Goal: Find specific page/section: Find specific page/section

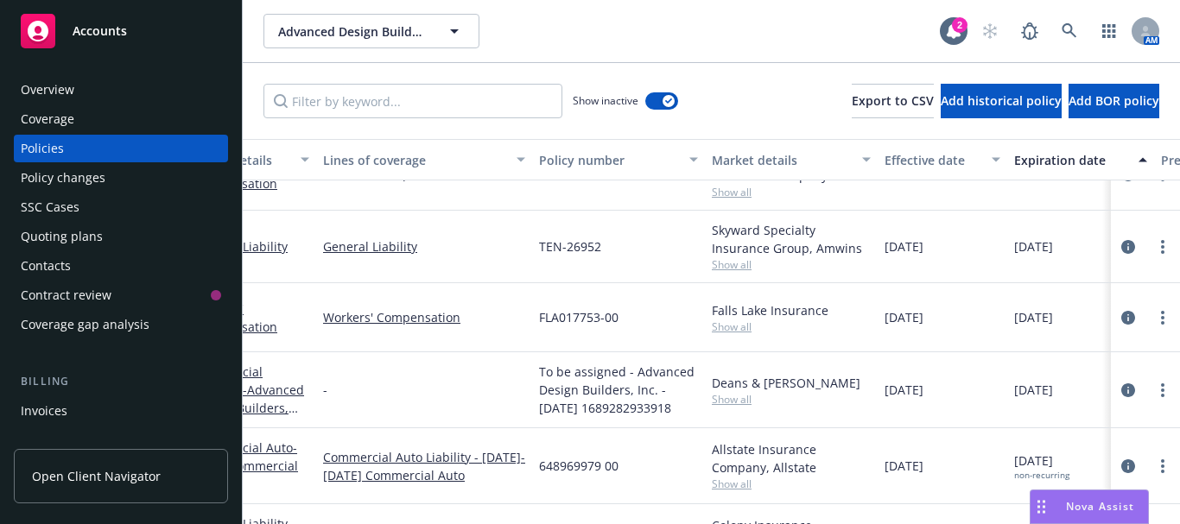
scroll to position [259, 56]
